Goal: Book appointment/travel/reservation

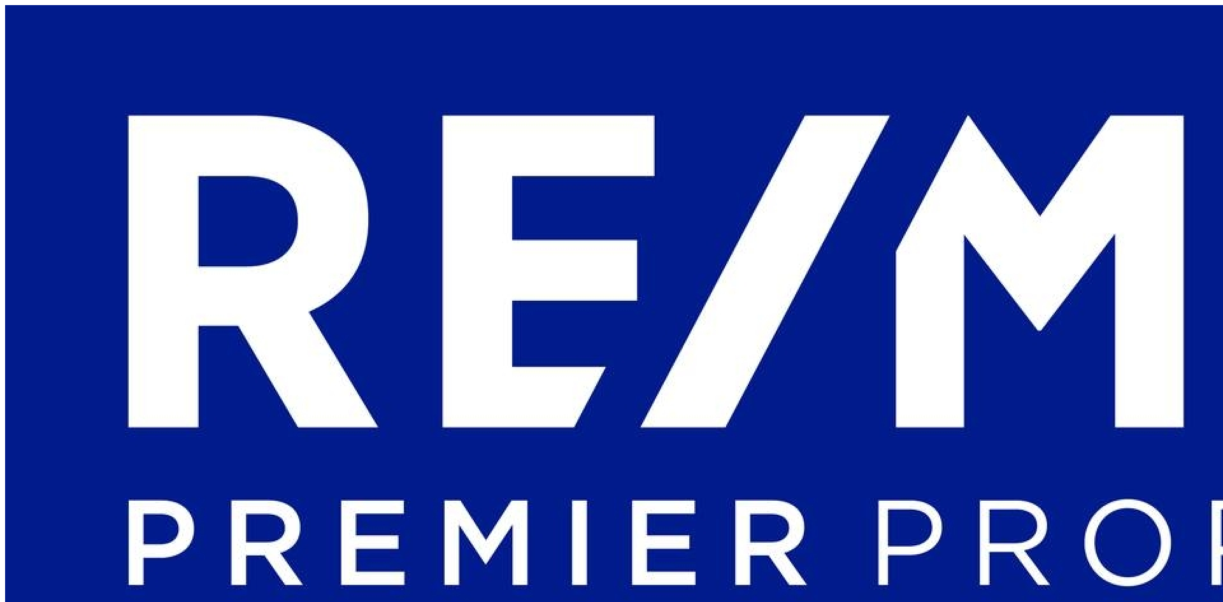
scroll to position [0, 866]
click at [630, 127] on li "WEEKLY VIEW" at bounding box center [634, 121] width 110 height 11
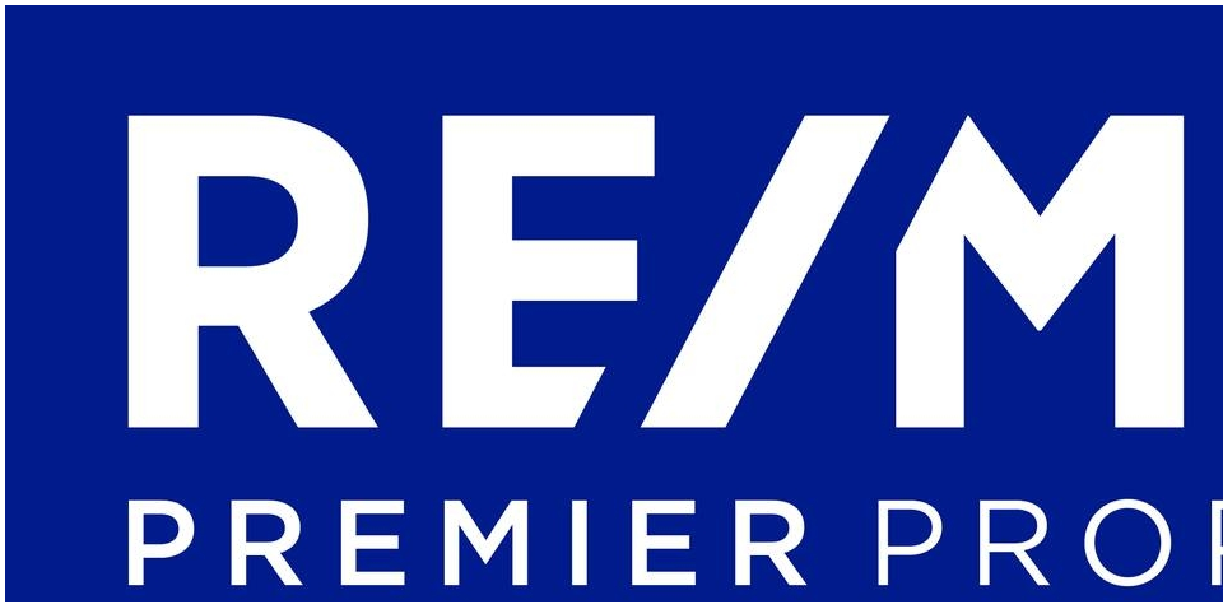
scroll to position [663, 0]
type input "Training Room"
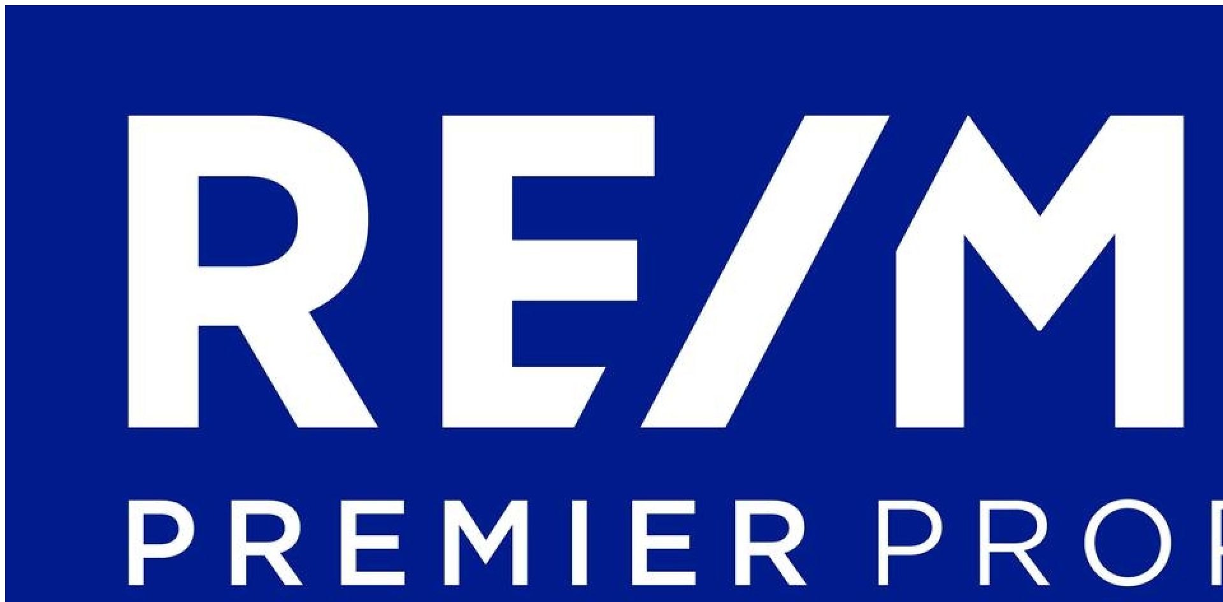
type input "RPP Closing Room"
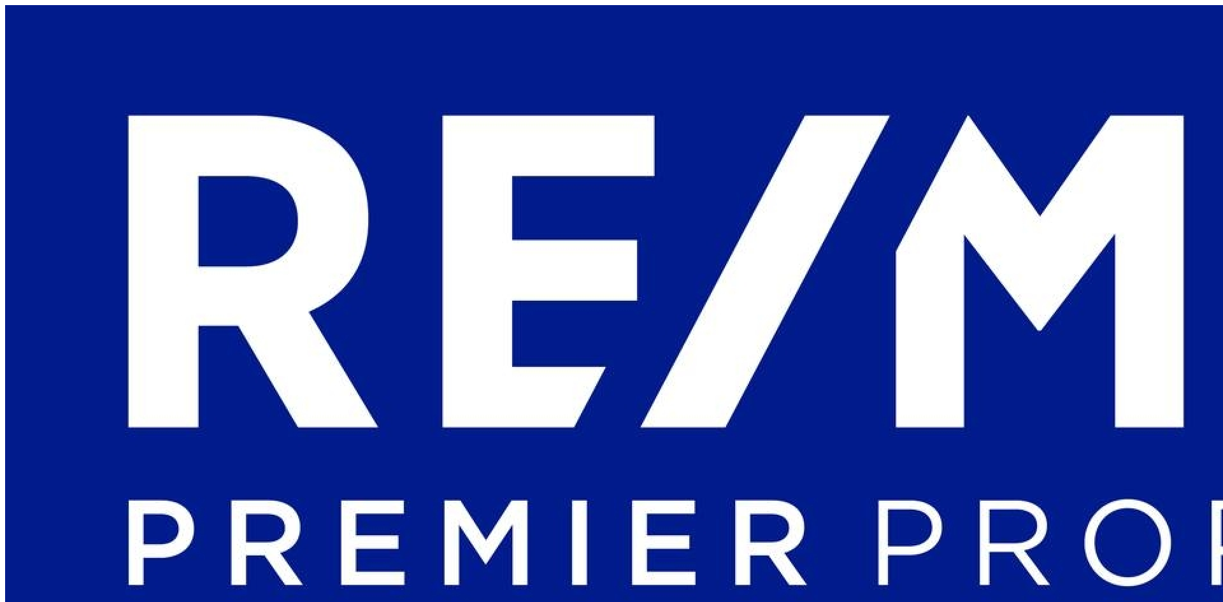
scroll to position [173, 0]
click at [654, 111] on li "DAILY VIEW" at bounding box center [693, 109] width 110 height 11
